Goal: Find specific page/section: Find specific page/section

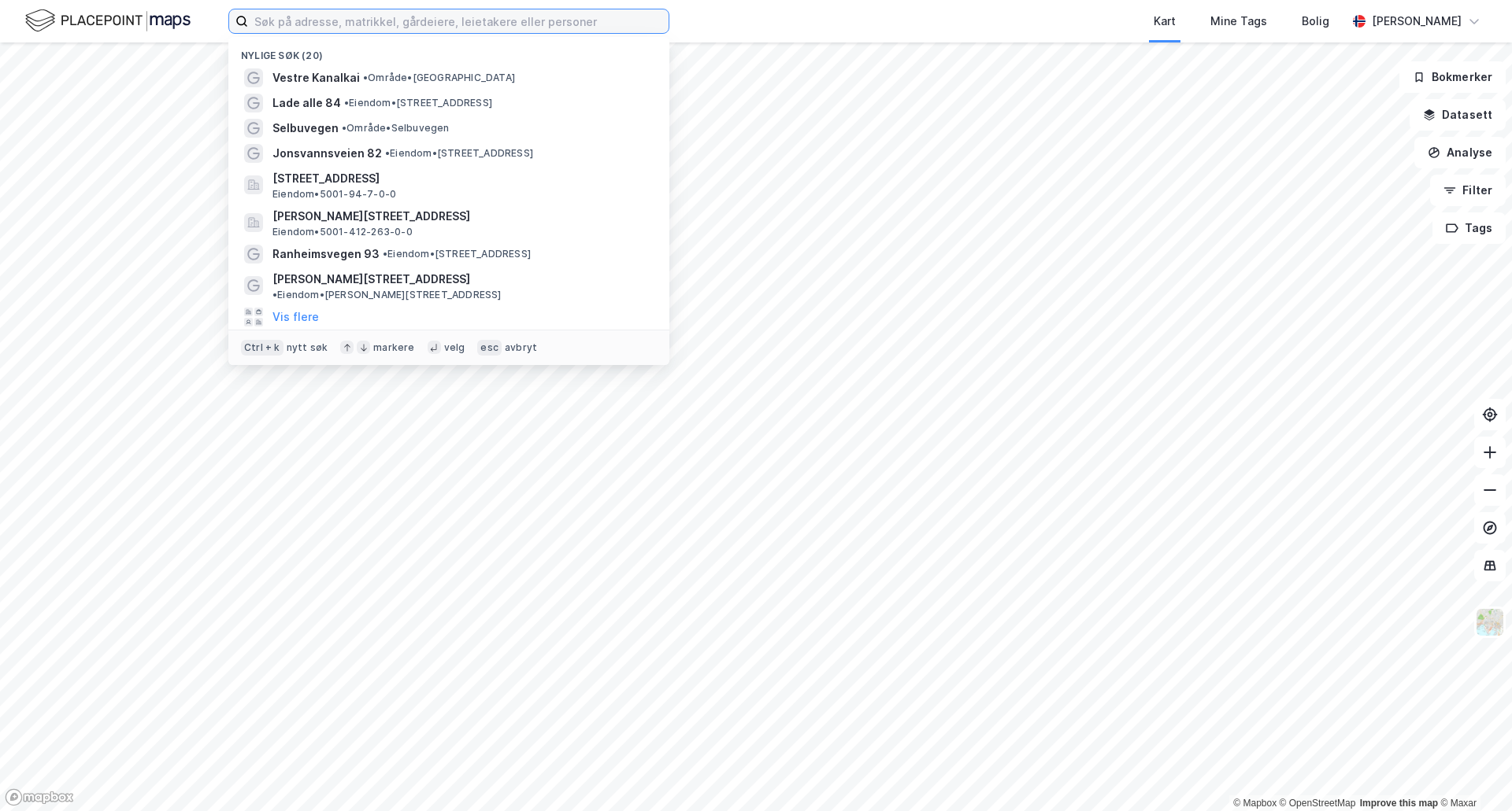
click at [355, 24] on input at bounding box center [458, 20] width 420 height 23
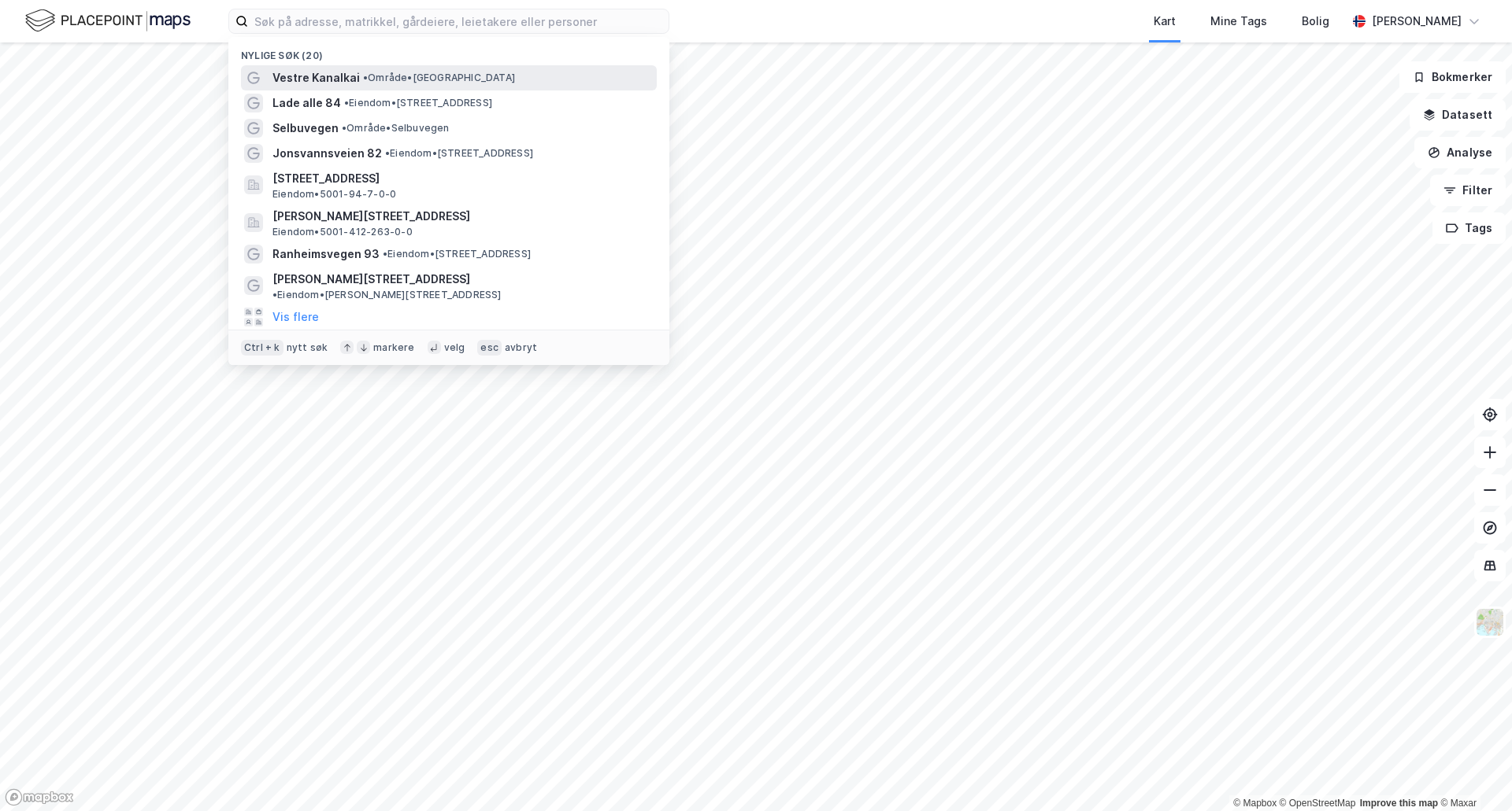
click at [352, 74] on span "Vestre Kanalkai" at bounding box center [316, 78] width 87 height 19
